Goal: Task Accomplishment & Management: Manage account settings

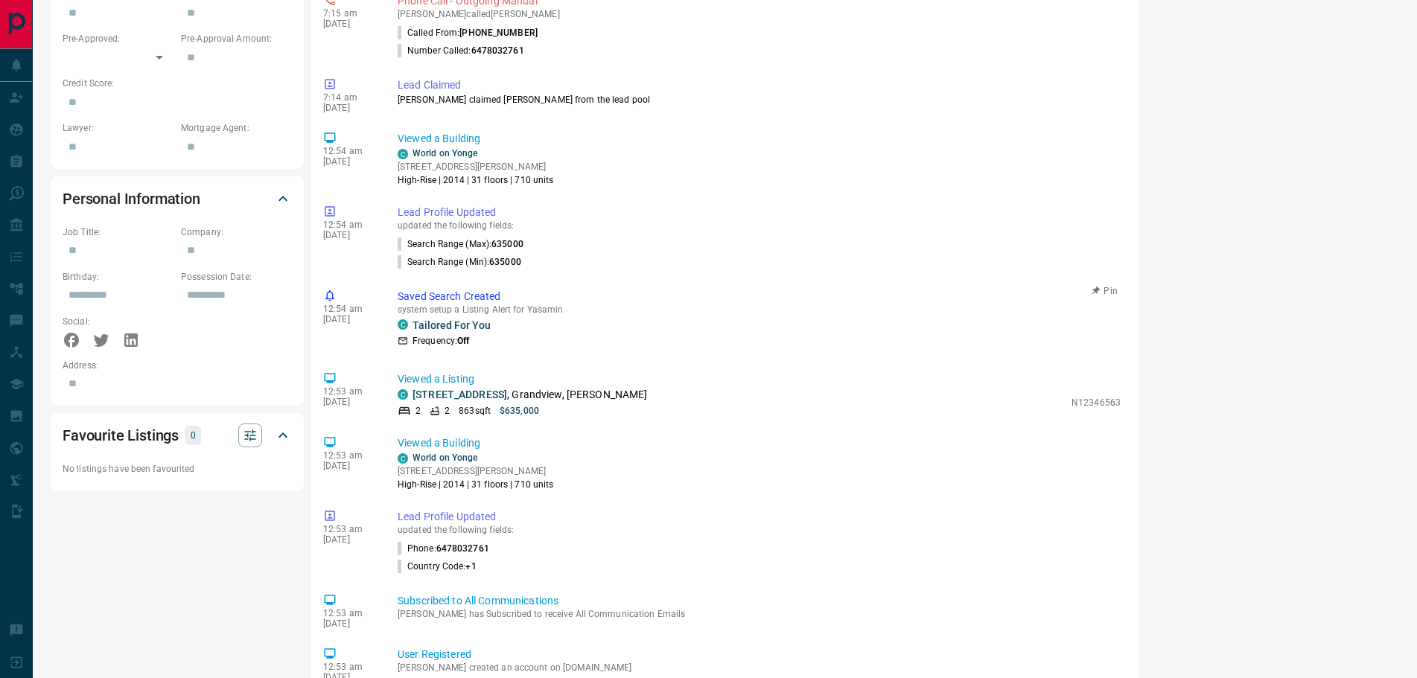
scroll to position [801, 0]
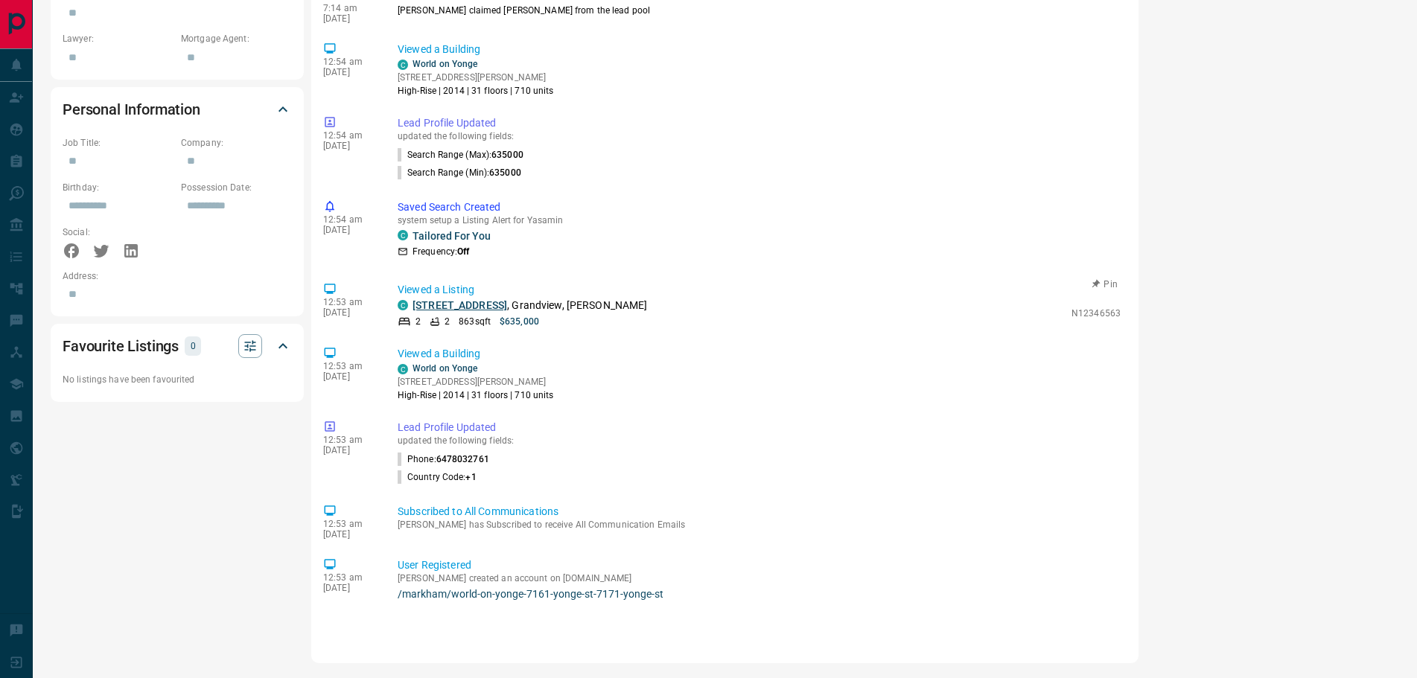
click at [426, 304] on link "[STREET_ADDRESS]" at bounding box center [459, 305] width 95 height 12
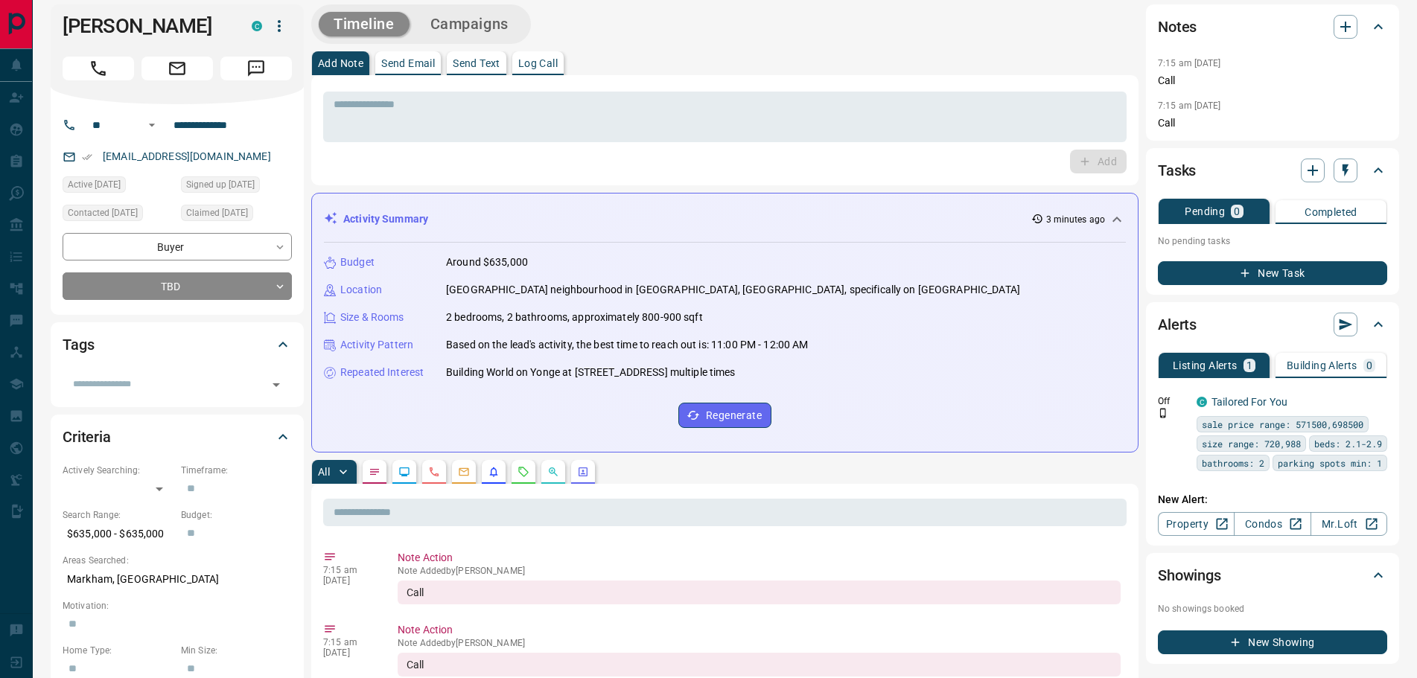
scroll to position [0, 0]
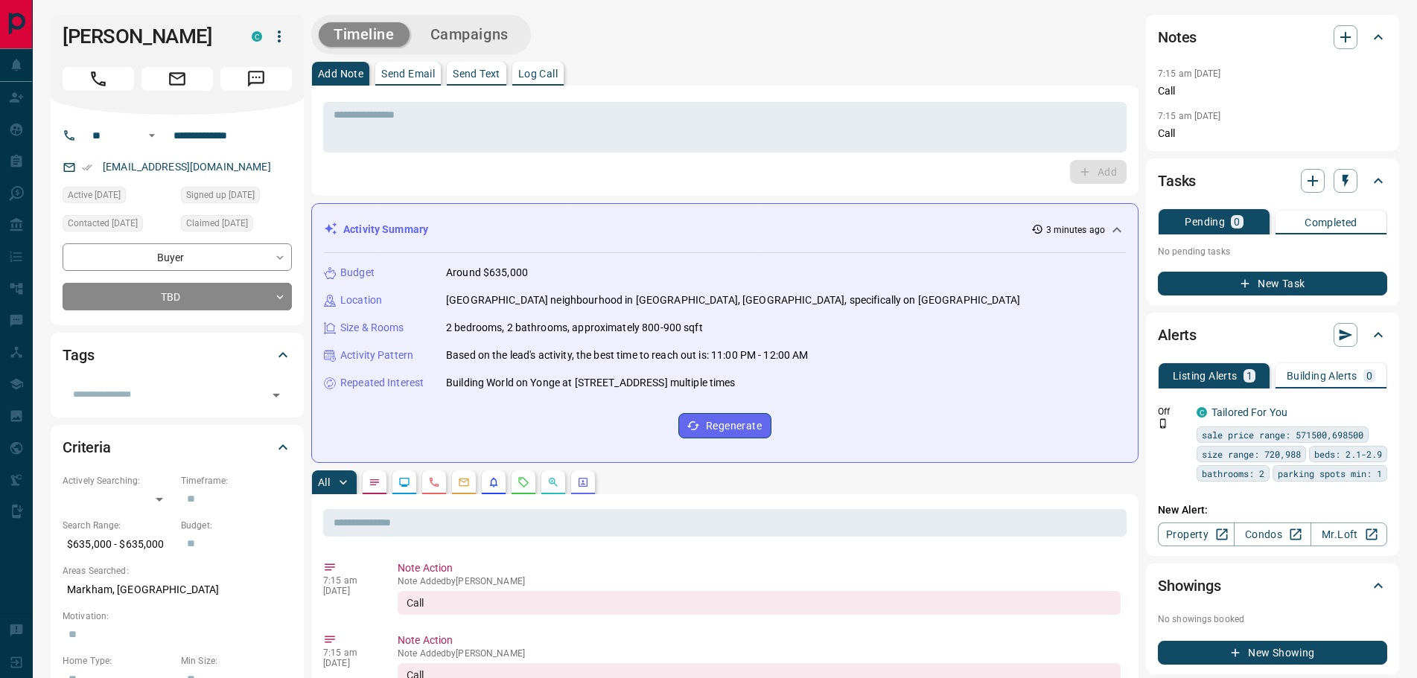
drag, startPoint x: 220, startPoint y: 37, endPoint x: 61, endPoint y: 20, distance: 160.2
click at [61, 20] on div "[PERSON_NAME] C" at bounding box center [177, 65] width 253 height 100
copy h1 "[PERSON_NAME]"
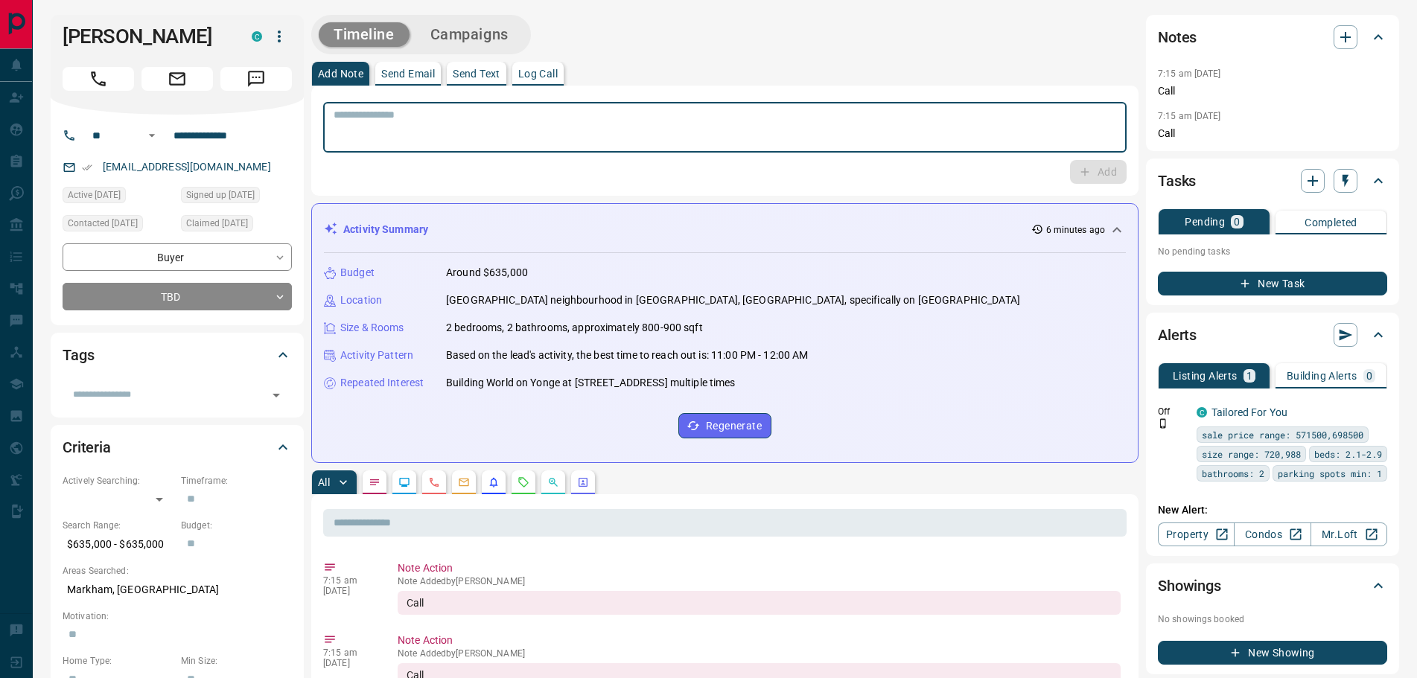
click at [420, 125] on textarea at bounding box center [725, 128] width 782 height 38
type textarea "**********"
click at [1093, 176] on button "Add" at bounding box center [1098, 172] width 57 height 24
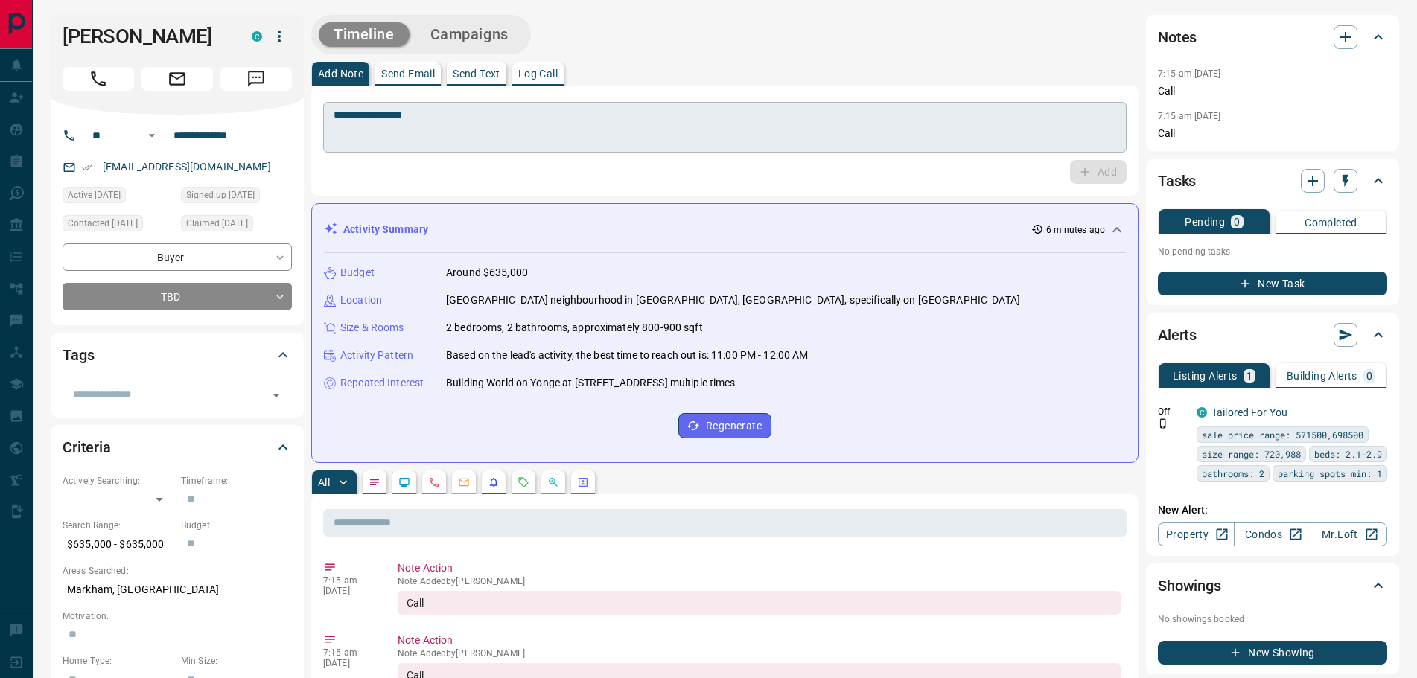
click at [538, 123] on textarea "**********" at bounding box center [725, 128] width 782 height 38
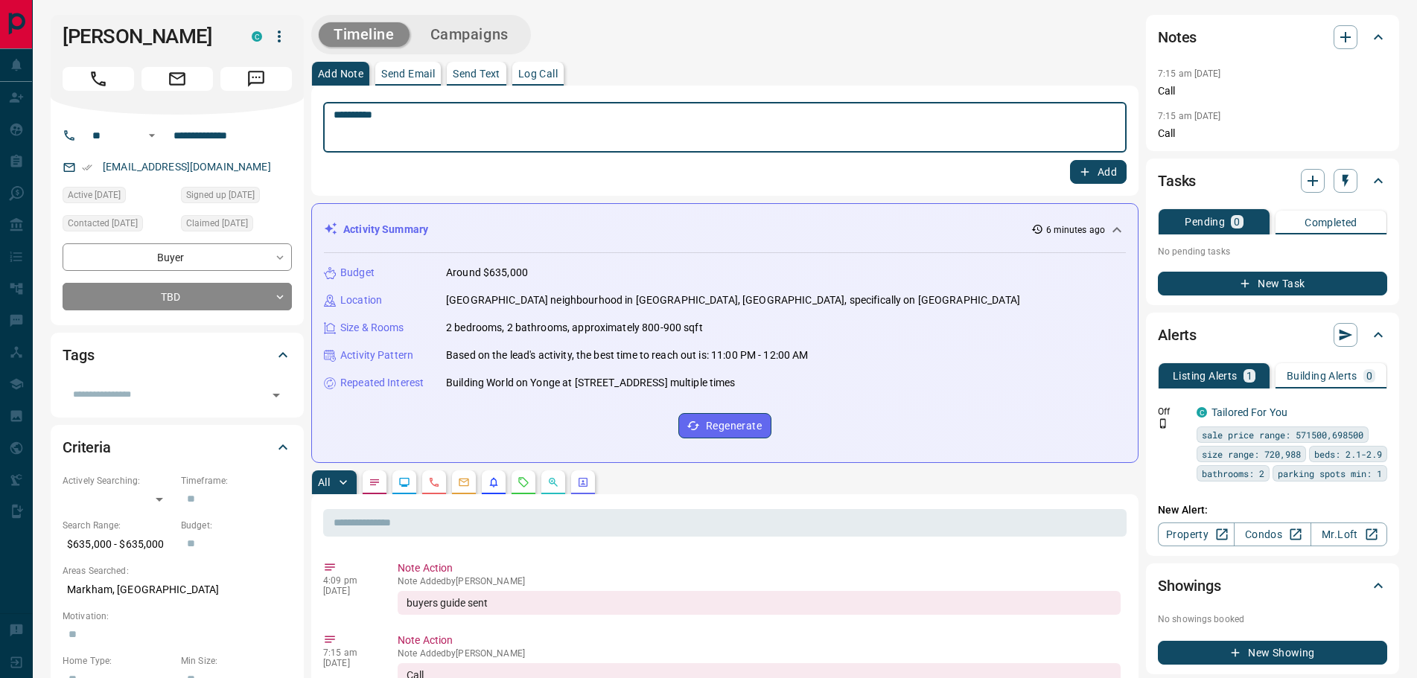
type textarea "*********"
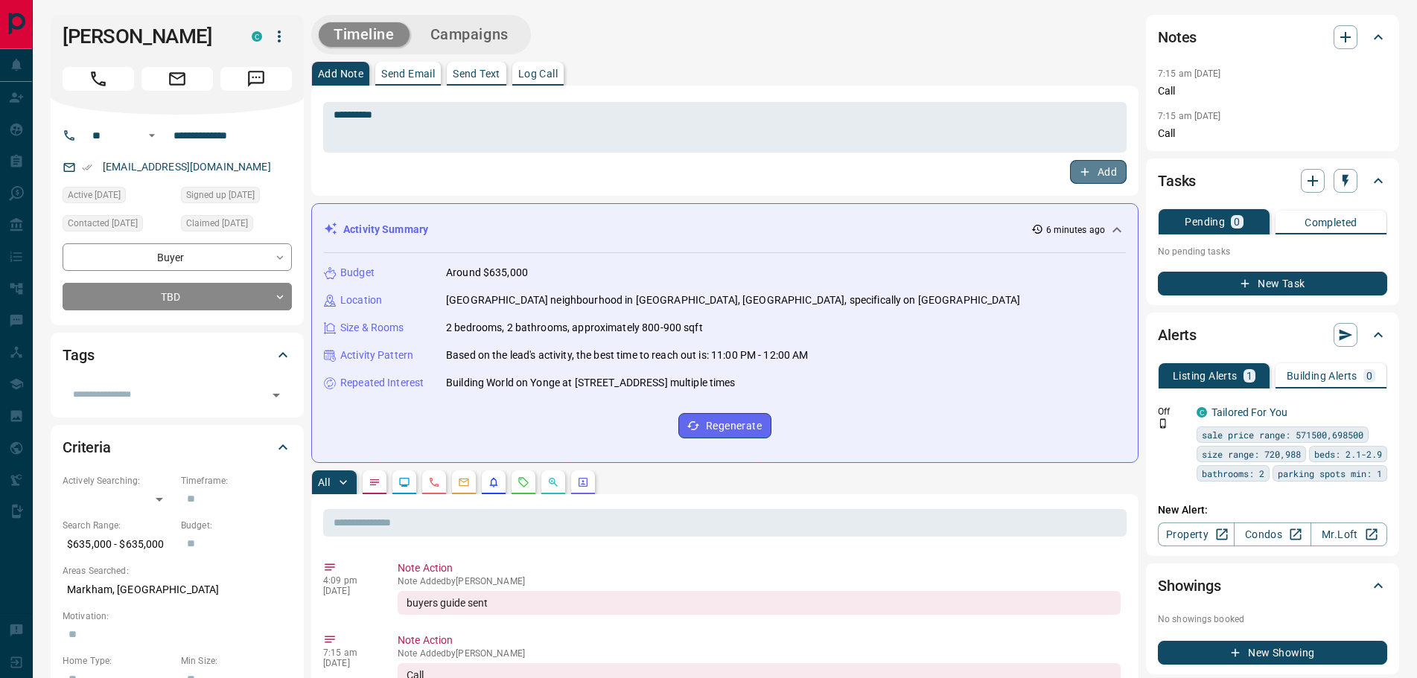
click at [1088, 164] on button "Add" at bounding box center [1098, 172] width 57 height 24
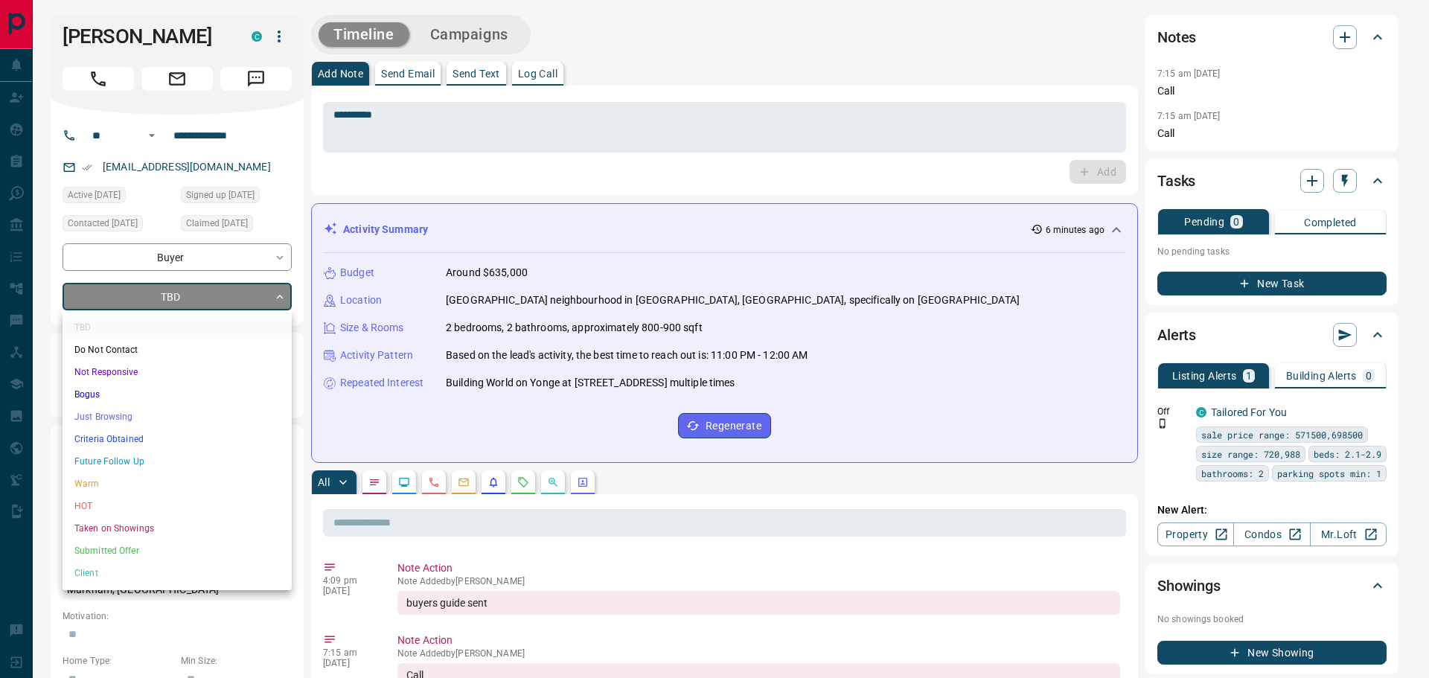
click at [136, 462] on li "Future Follow Up" at bounding box center [177, 461] width 229 height 22
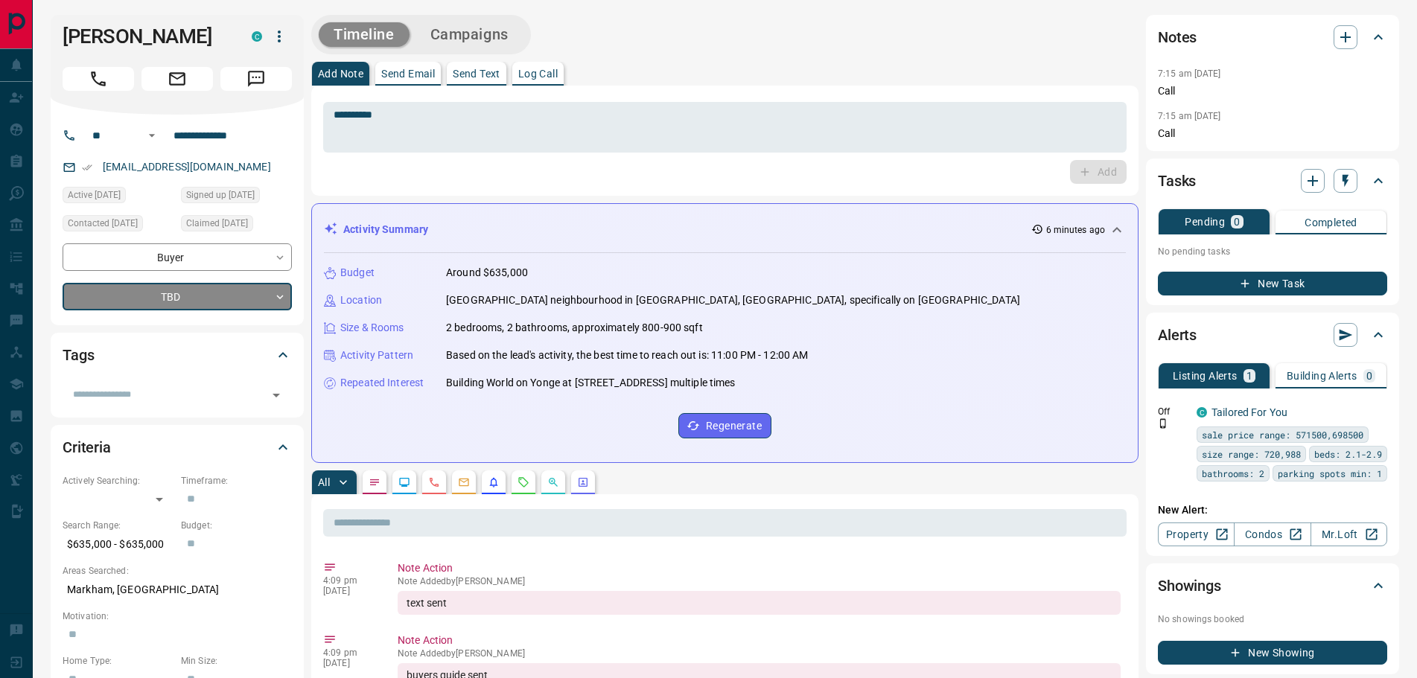
type input "*"
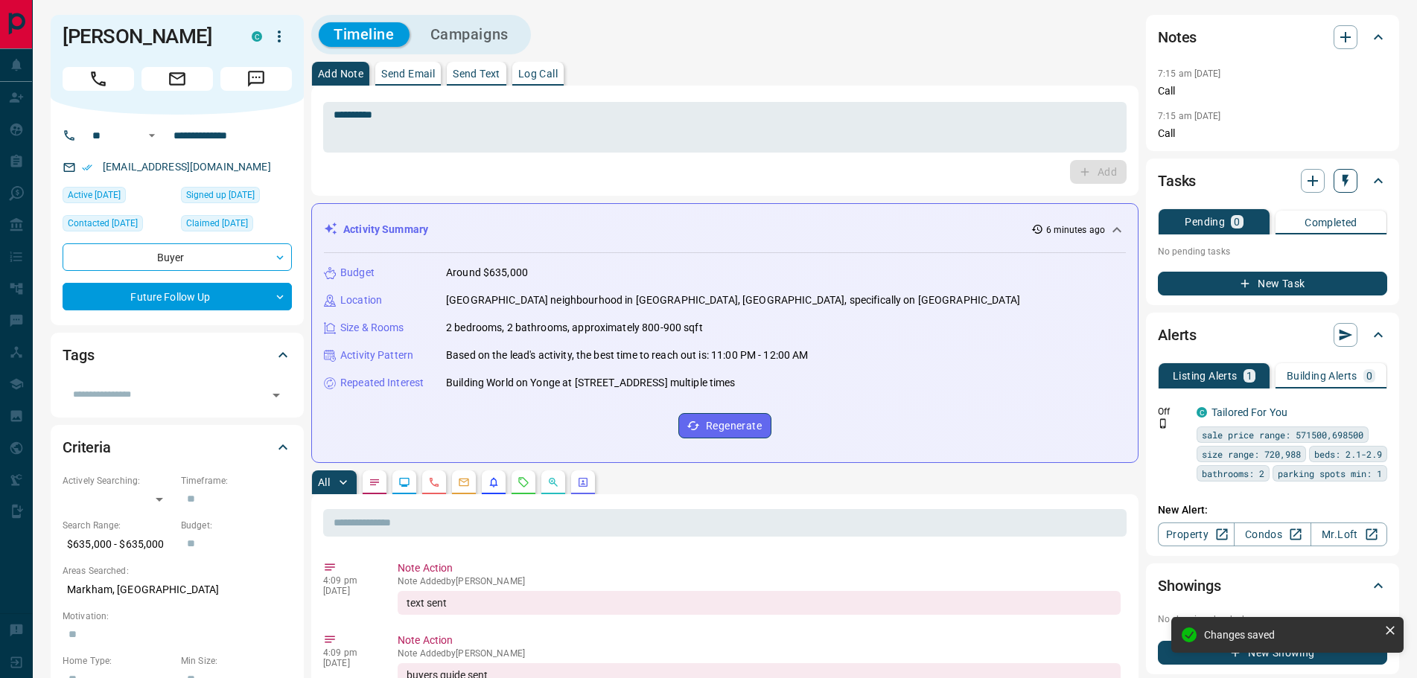
click at [1348, 183] on icon "button" at bounding box center [1345, 180] width 15 height 15
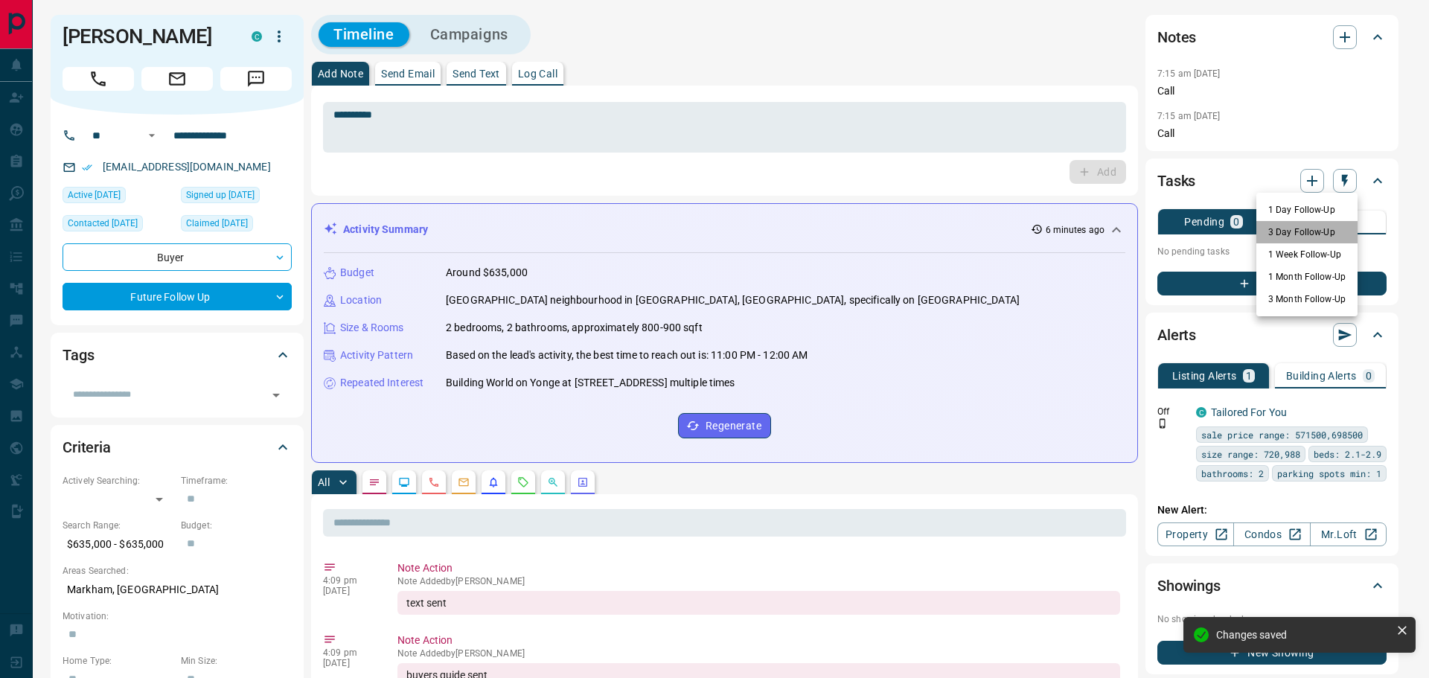
click at [1292, 234] on li "3 Day Follow-Up" at bounding box center [1307, 232] width 101 height 22
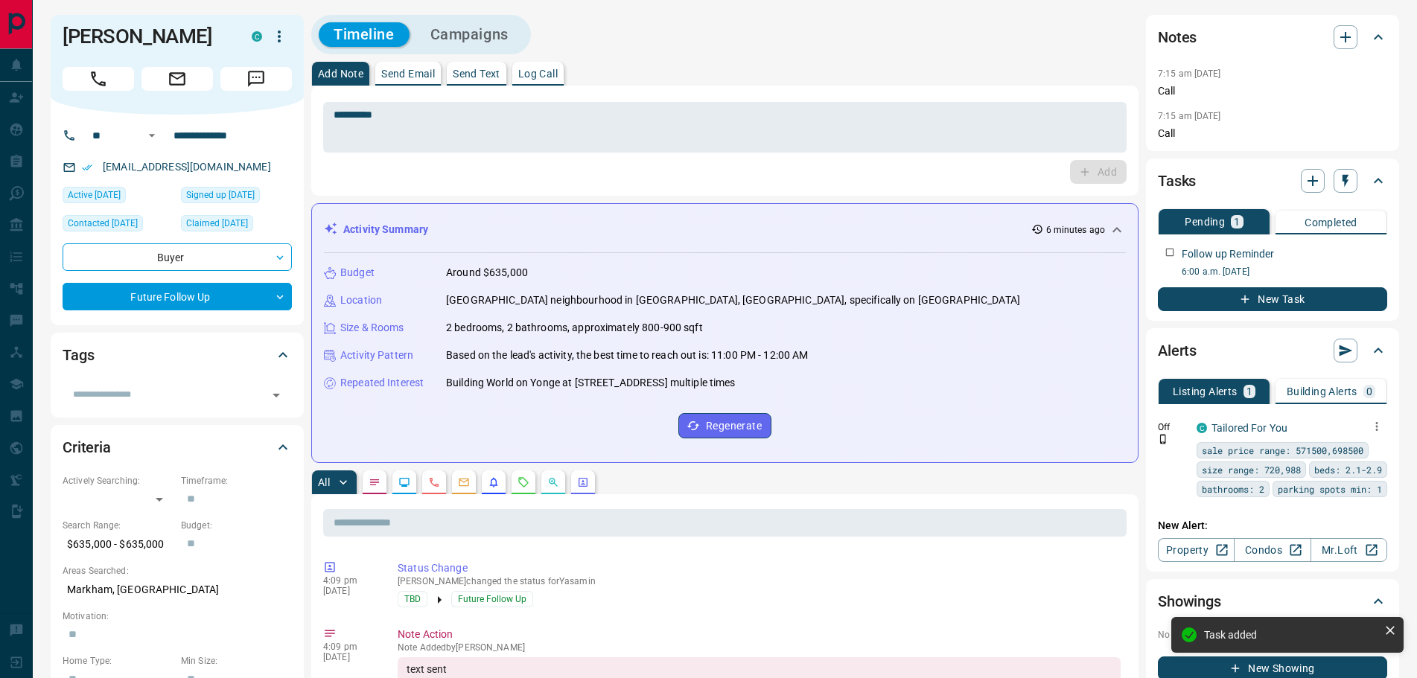
click at [1375, 430] on icon "button" at bounding box center [1376, 426] width 13 height 13
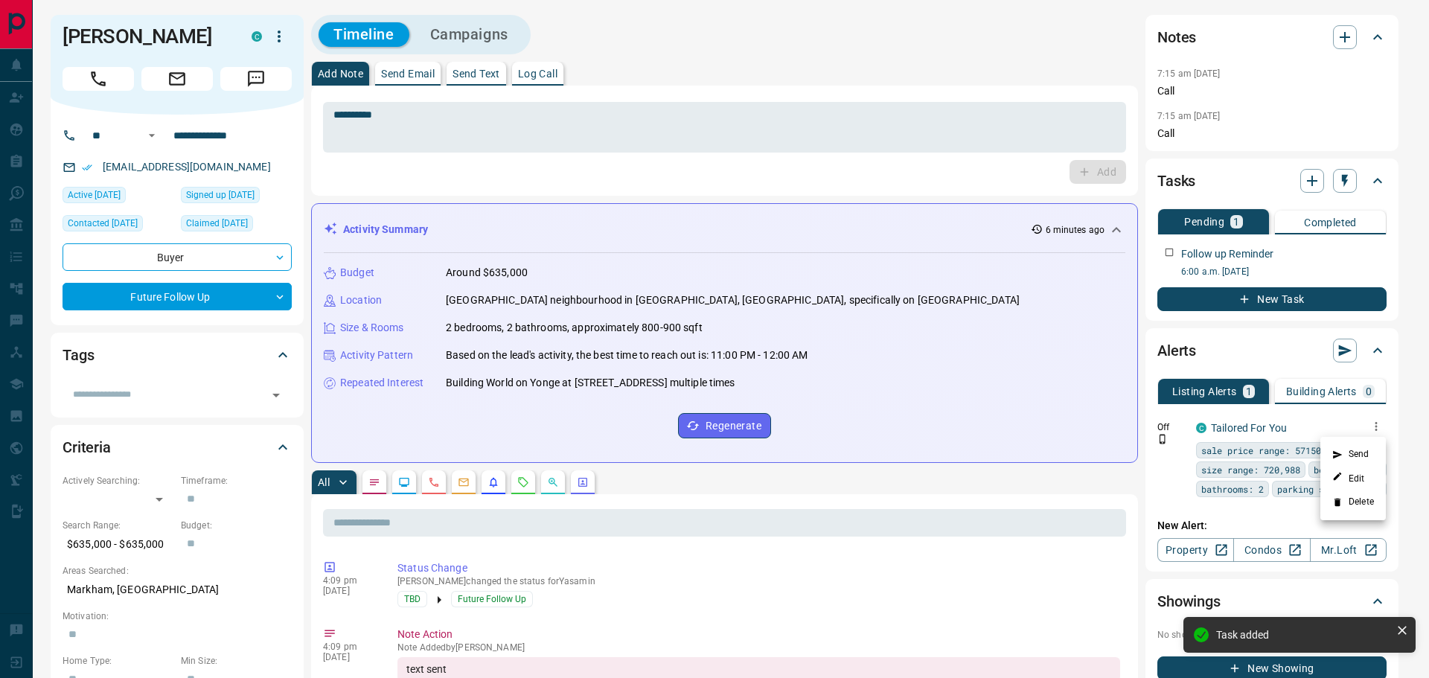
click at [1351, 501] on li "Delete" at bounding box center [1354, 503] width 66 height 24
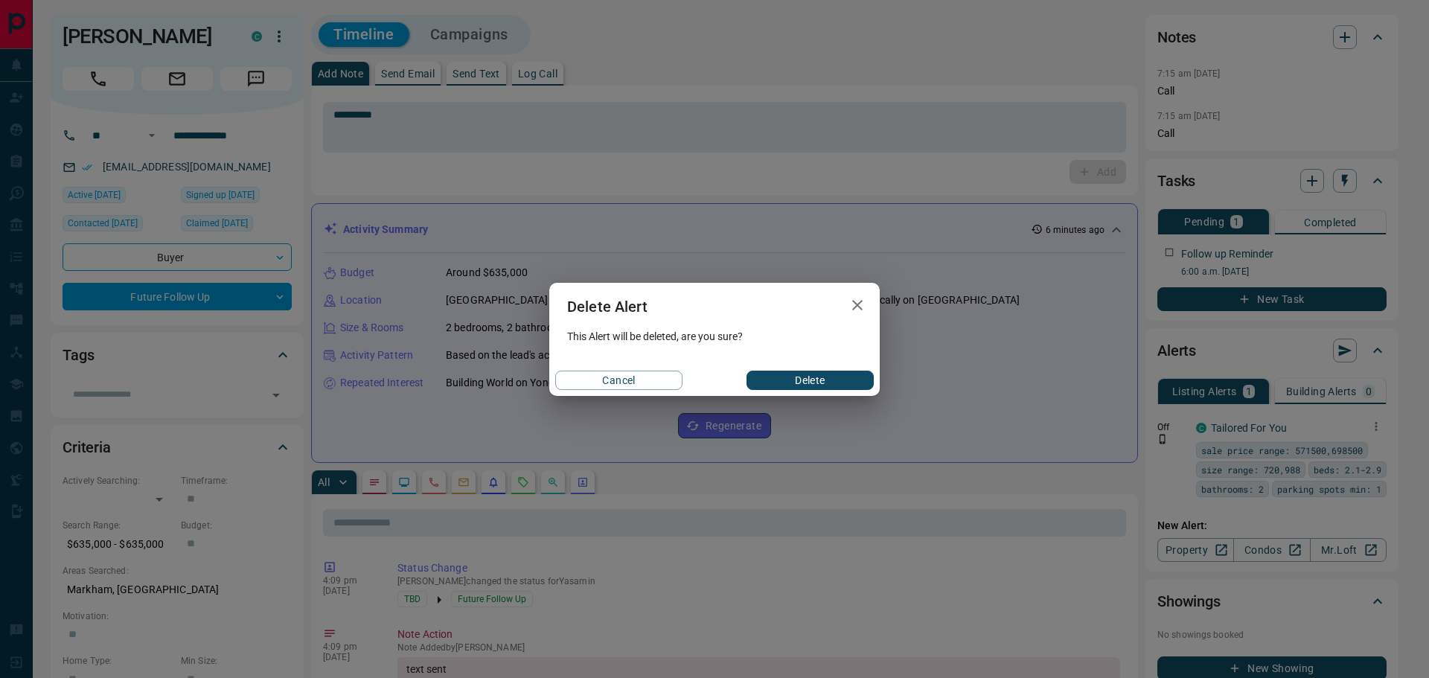
click at [804, 382] on button "Delete" at bounding box center [810, 380] width 127 height 19
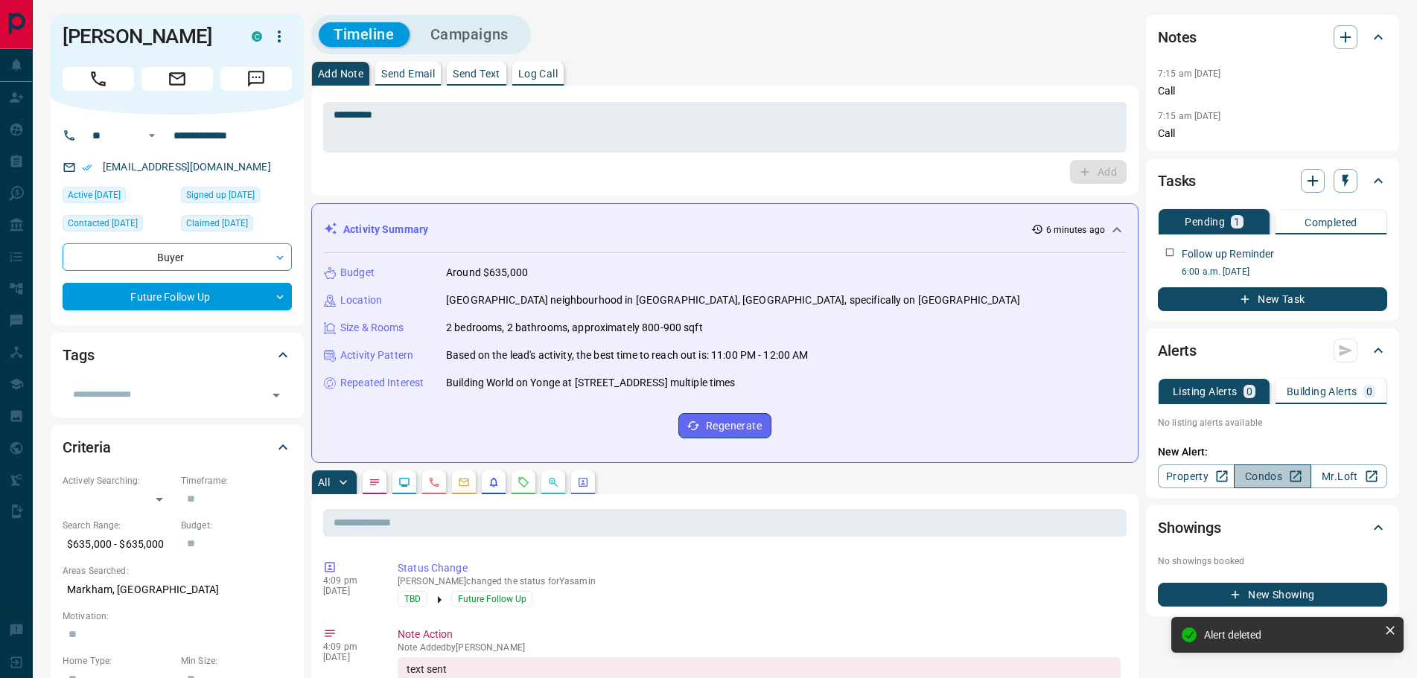
click at [1256, 476] on link "Condos" at bounding box center [1272, 477] width 77 height 24
